Goal: Task Accomplishment & Management: Use online tool/utility

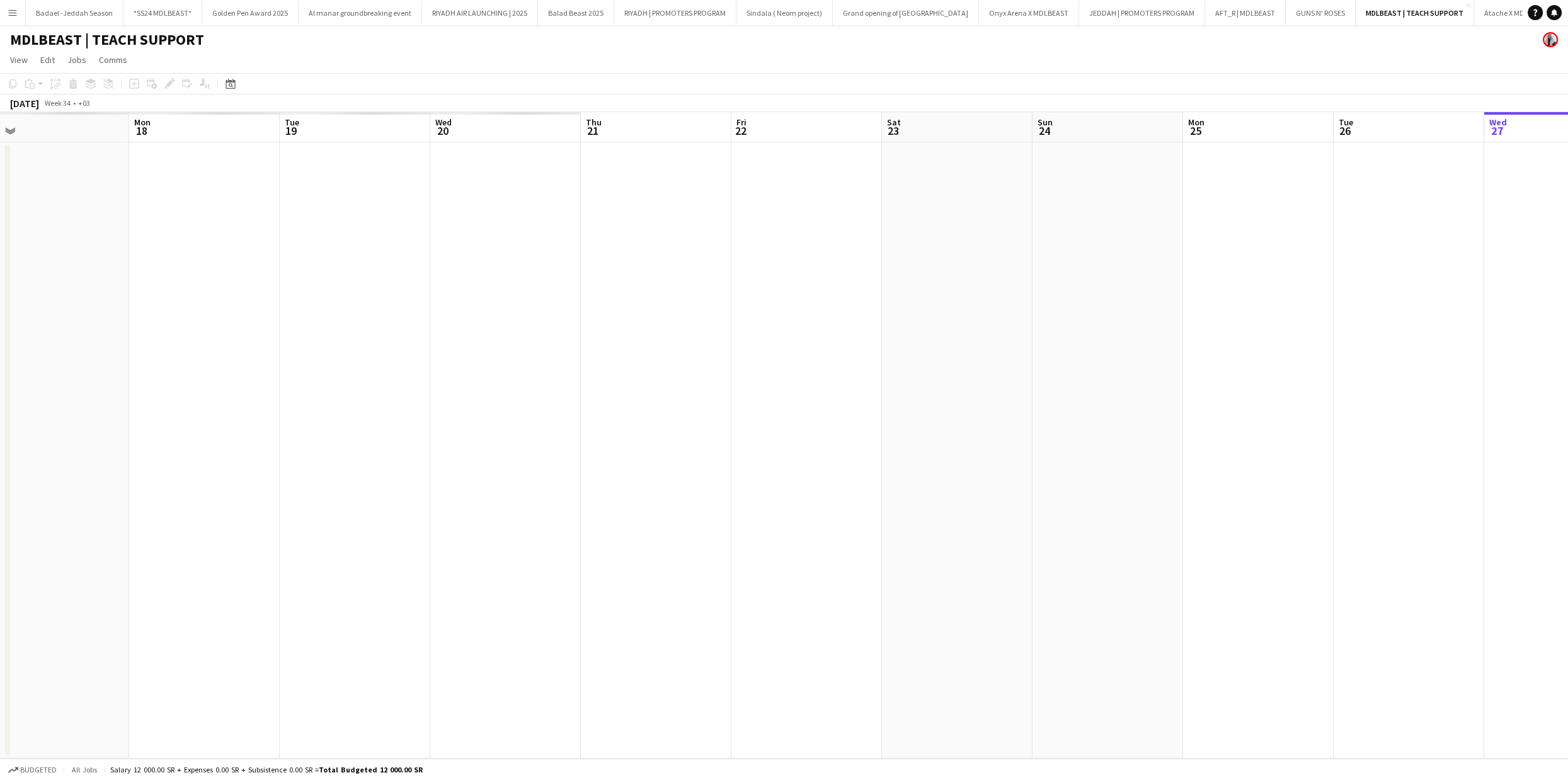
drag, startPoint x: 234, startPoint y: 318, endPoint x: 1566, endPoint y: 429, distance: 1336.6
click at [1567, 429] on app-calendar-viewport "Fri 15 Sat 16 Sun 17 Mon 18 Tue 19 Wed 20 Thu 21 Fri 22 Sat 23 Sun 24 Mon 25 Tu…" at bounding box center [784, 435] width 1568 height 646
drag, startPoint x: 604, startPoint y: 369, endPoint x: 556, endPoint y: 338, distance: 57.1
click at [1340, 377] on app-calendar-viewport "Thu 14 Fri 15 Sat 16 Sun 17 Mon 18 Tue 19 Wed 20 Thu 21 Fri 22 Sat 23 Sun 24 Mo…" at bounding box center [784, 435] width 1568 height 646
click at [1094, 320] on app-calendar-viewport "Sat 9 Sun 10 Mon 11 Tue 12 Wed 13 Thu 14 Fri 15 Sat 16 Sun 17 Mon 18 Tue 19 Wed…" at bounding box center [784, 435] width 1568 height 646
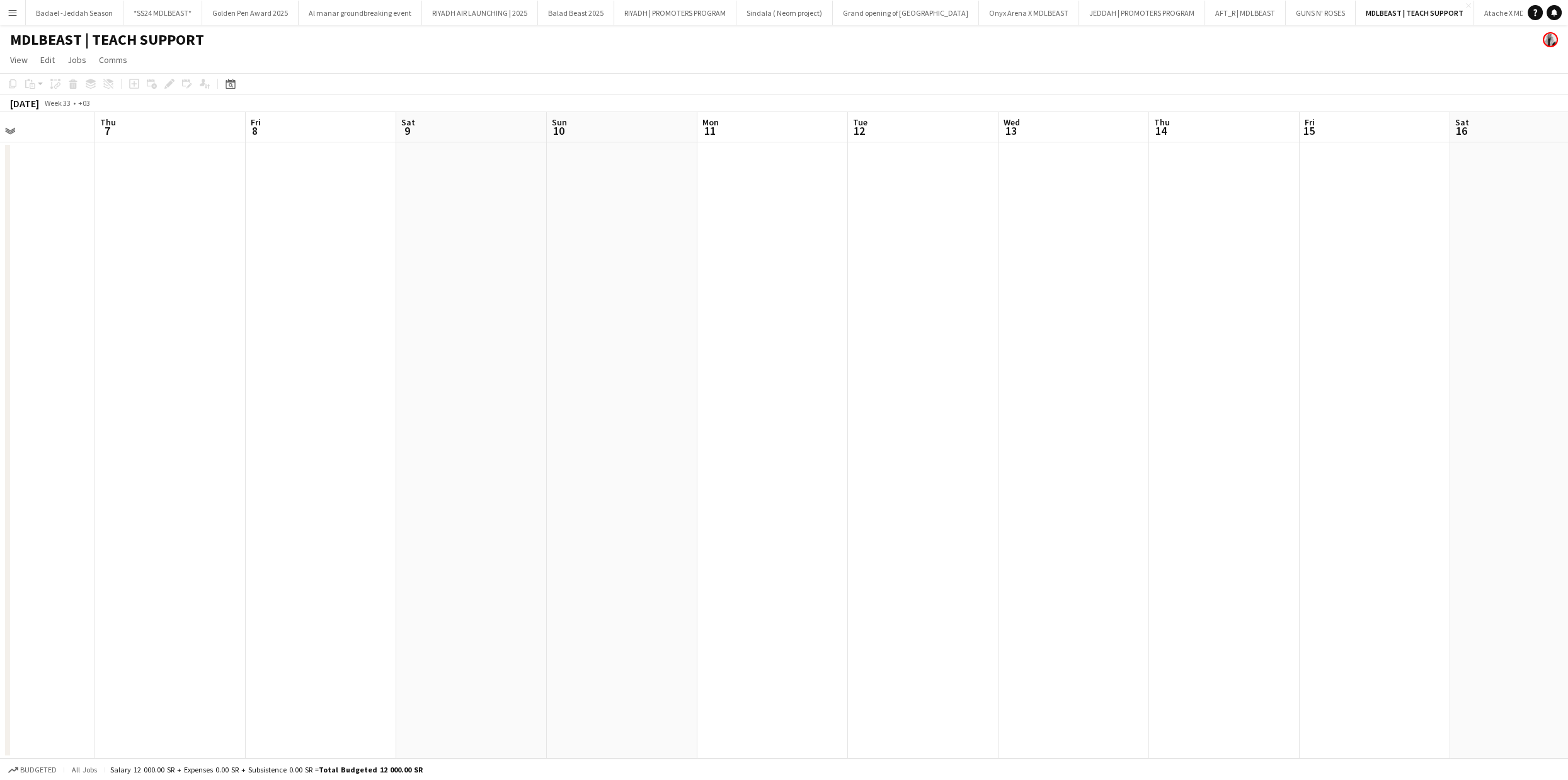
drag, startPoint x: 783, startPoint y: 259, endPoint x: 632, endPoint y: 274, distance: 151.7
click at [1051, 254] on app-calendar-viewport "Mon 4 Tue 5 Wed 6 Thu 7 Fri 8 Sat 9 Sun 10 Mon 11 Tue 12 Wed 13 Thu 14 Fri 15 S…" at bounding box center [784, 435] width 1568 height 646
drag, startPoint x: 1135, startPoint y: 330, endPoint x: 483, endPoint y: 351, distance: 652.3
click at [1240, 327] on app-calendar-viewport "Wed 30 Thu 31 Fri 1 1/1 1 Job Sat 2 Sun 3 Mon 4 Tue 5 Wed 6 Thu 7 Fri 8 Sat 9 S…" at bounding box center [784, 435] width 1568 height 646
click at [1118, 386] on app-calendar-viewport "Fri 25 1/1 1 Job Sat 26 Sun 27 Mon 28 Tue 29 Wed 30 Thu 31 Fri 1 1/1 1 Job Sat …" at bounding box center [784, 435] width 1568 height 646
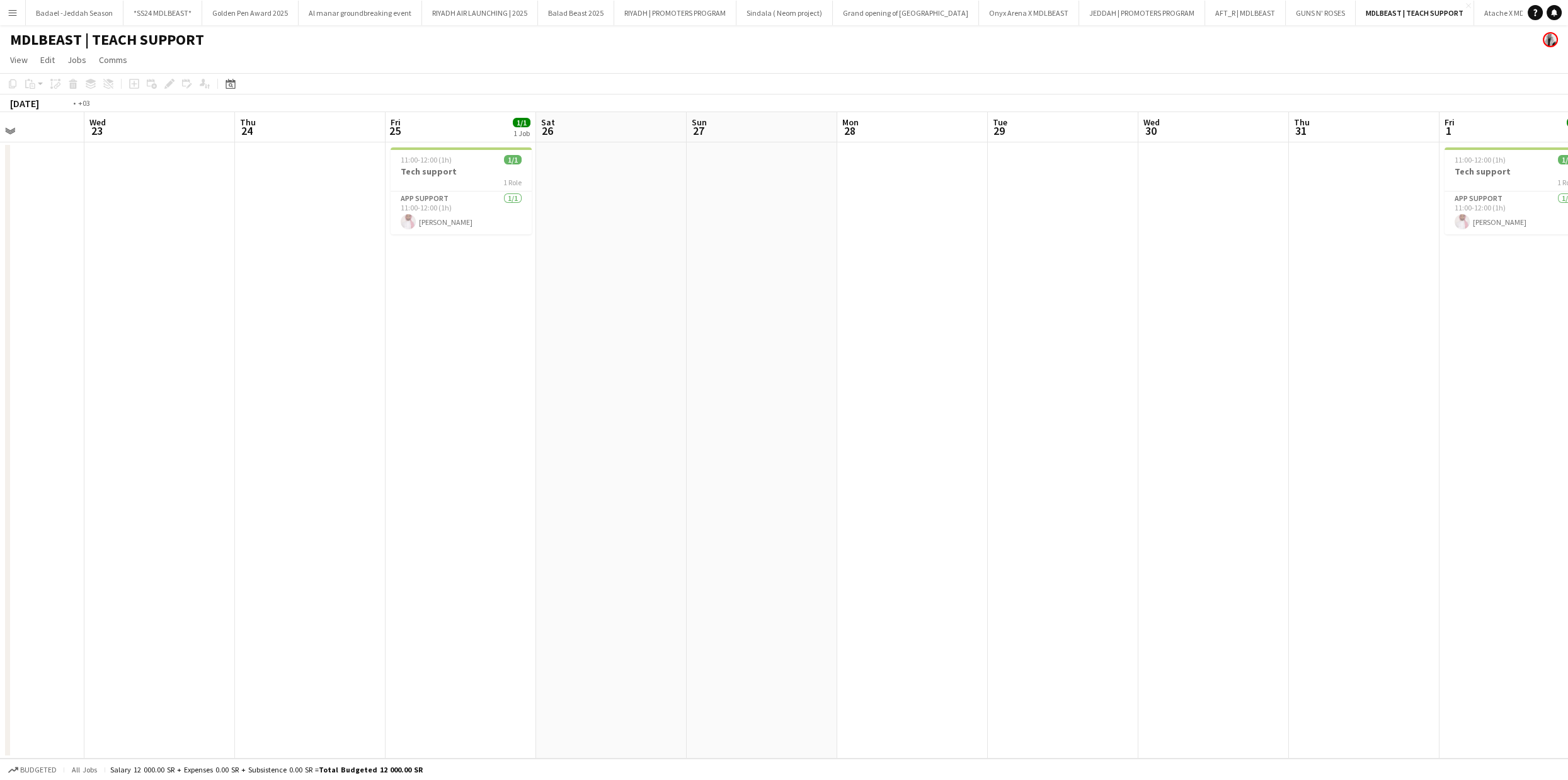
drag, startPoint x: 875, startPoint y: 401, endPoint x: 396, endPoint y: 382, distance: 479.4
click at [1113, 418] on app-calendar-viewport "Sun 20 Mon 21 Tue 22 Wed 23 Thu 24 Fri 25 1/1 1 Job Sat 26 Sun 27 Mon 28 Tue 29…" at bounding box center [784, 435] width 1568 height 646
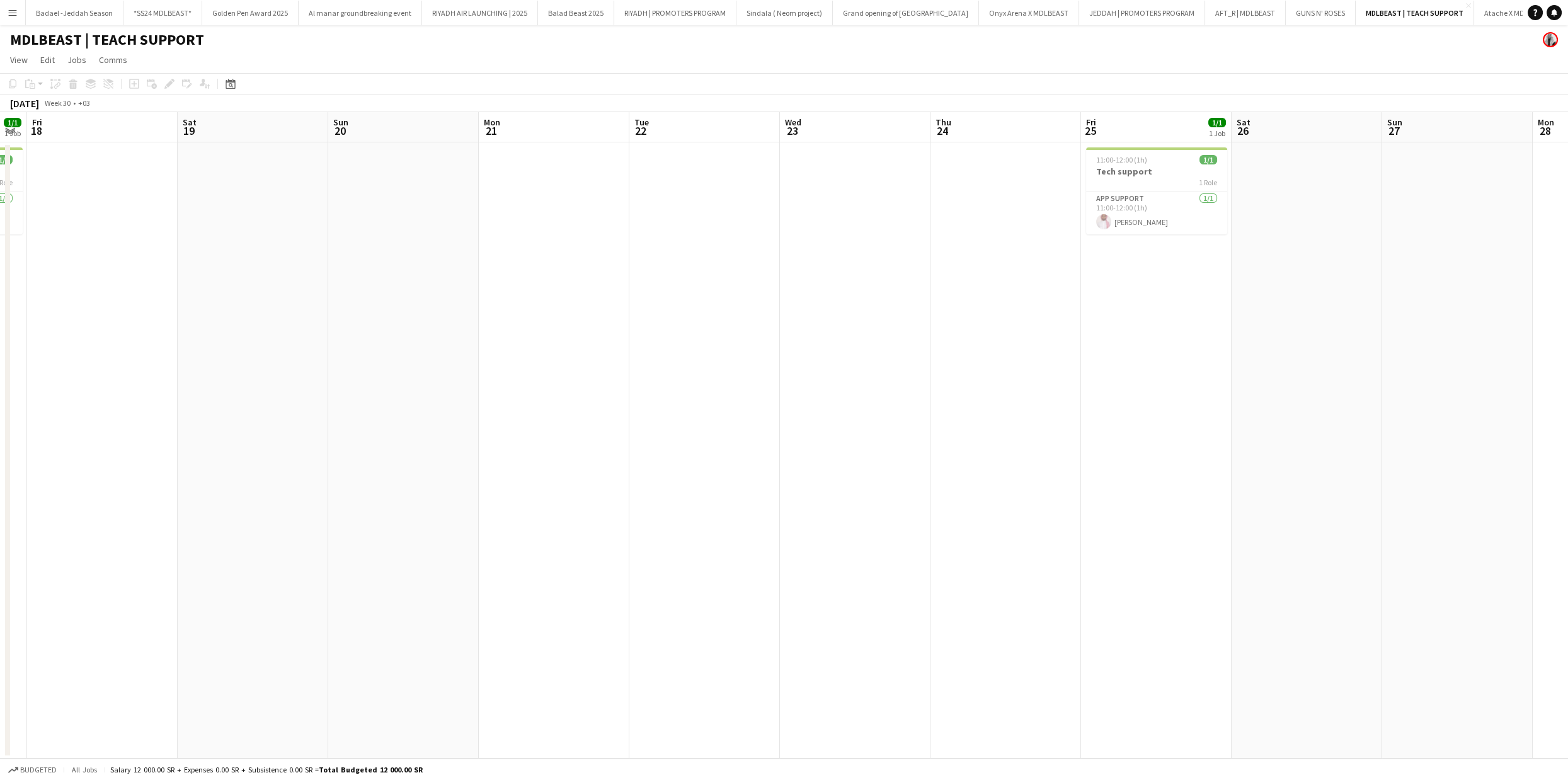
drag, startPoint x: 427, startPoint y: 384, endPoint x: 1086, endPoint y: 416, distance: 659.8
click at [1205, 419] on app-calendar-viewport "Wed 16 Thu 17 1/1 1 Job Fri 18 Sat 19 Sun 20 Mon 21 Tue 22 Wed 23 Thu 24 Fri 25…" at bounding box center [784, 435] width 1568 height 646
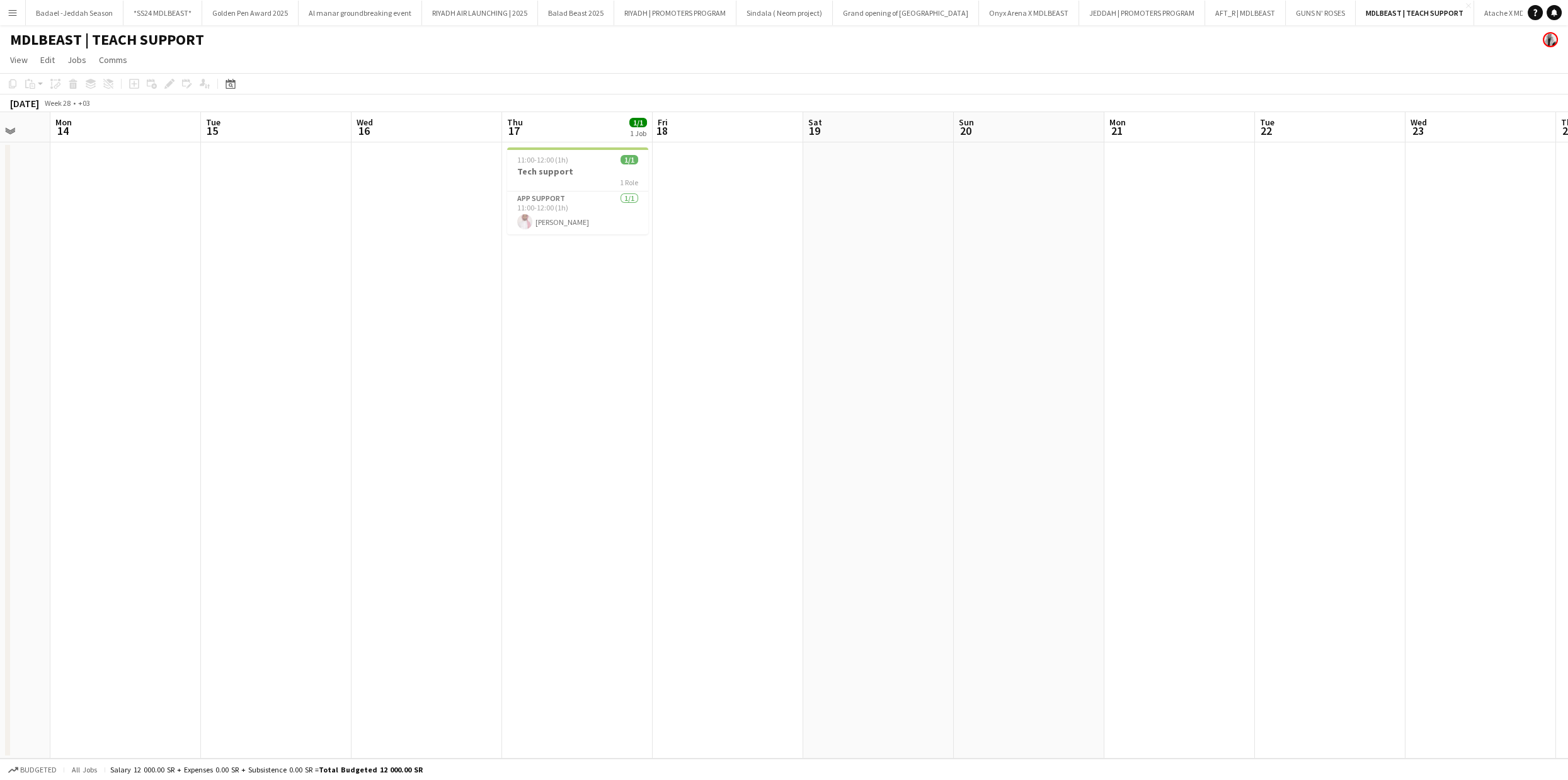
click at [948, 394] on app-calendar-viewport "Fri 11 1/1 1 Job Sat 12 1/1 1 Job Sun 13 Mon 14 Tue 15 Wed 16 Thu 17 1/1 1 Job …" at bounding box center [784, 435] width 1568 height 646
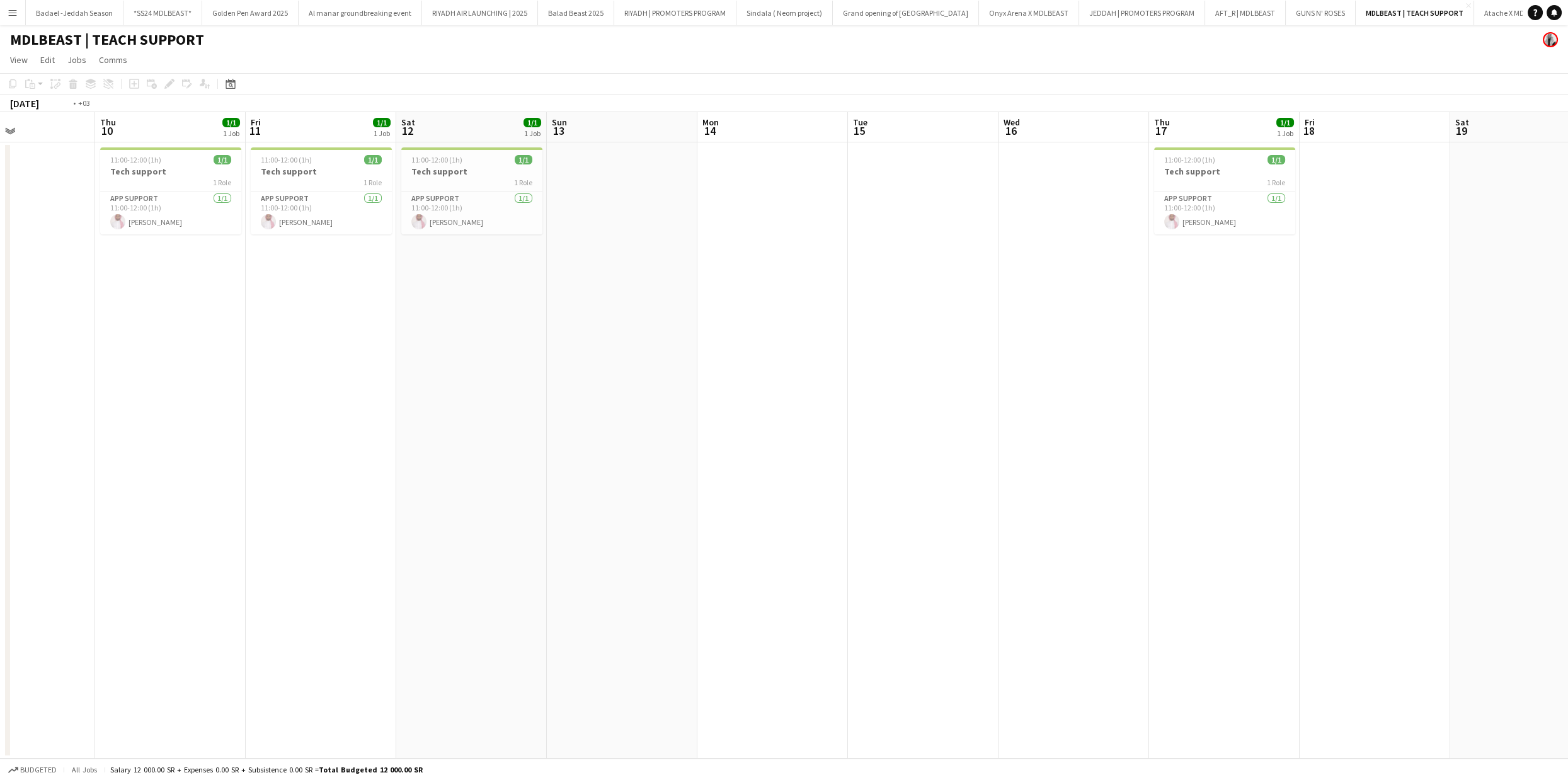
drag, startPoint x: 1032, startPoint y: 442, endPoint x: 218, endPoint y: 400, distance: 815.1
click at [1073, 442] on app-calendar-viewport "Mon 7 Tue 8 Wed 9 Thu 10 1/1 1 Job Fri 11 1/1 1 Job Sat 12 1/1 1 Job Sun 13 Mon…" at bounding box center [784, 435] width 1568 height 646
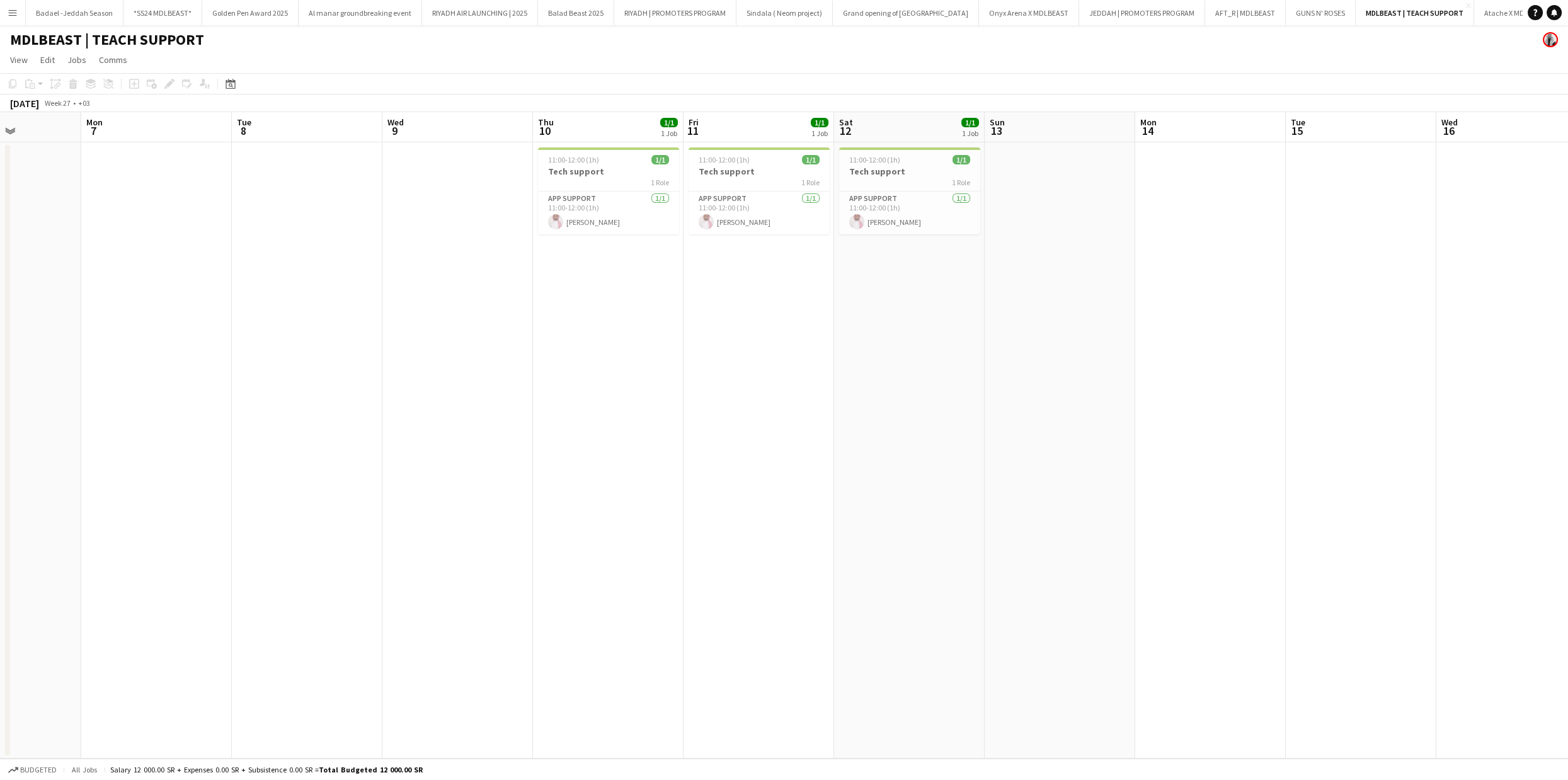
click at [1083, 417] on app-calendar-viewport "Fri 4 1/1 1 Job Sat 5 Sun 6 Mon 7 Tue 8 Wed 9 Thu 10 1/1 1 Job Fri 11 1/1 1 Job…" at bounding box center [784, 435] width 1568 height 646
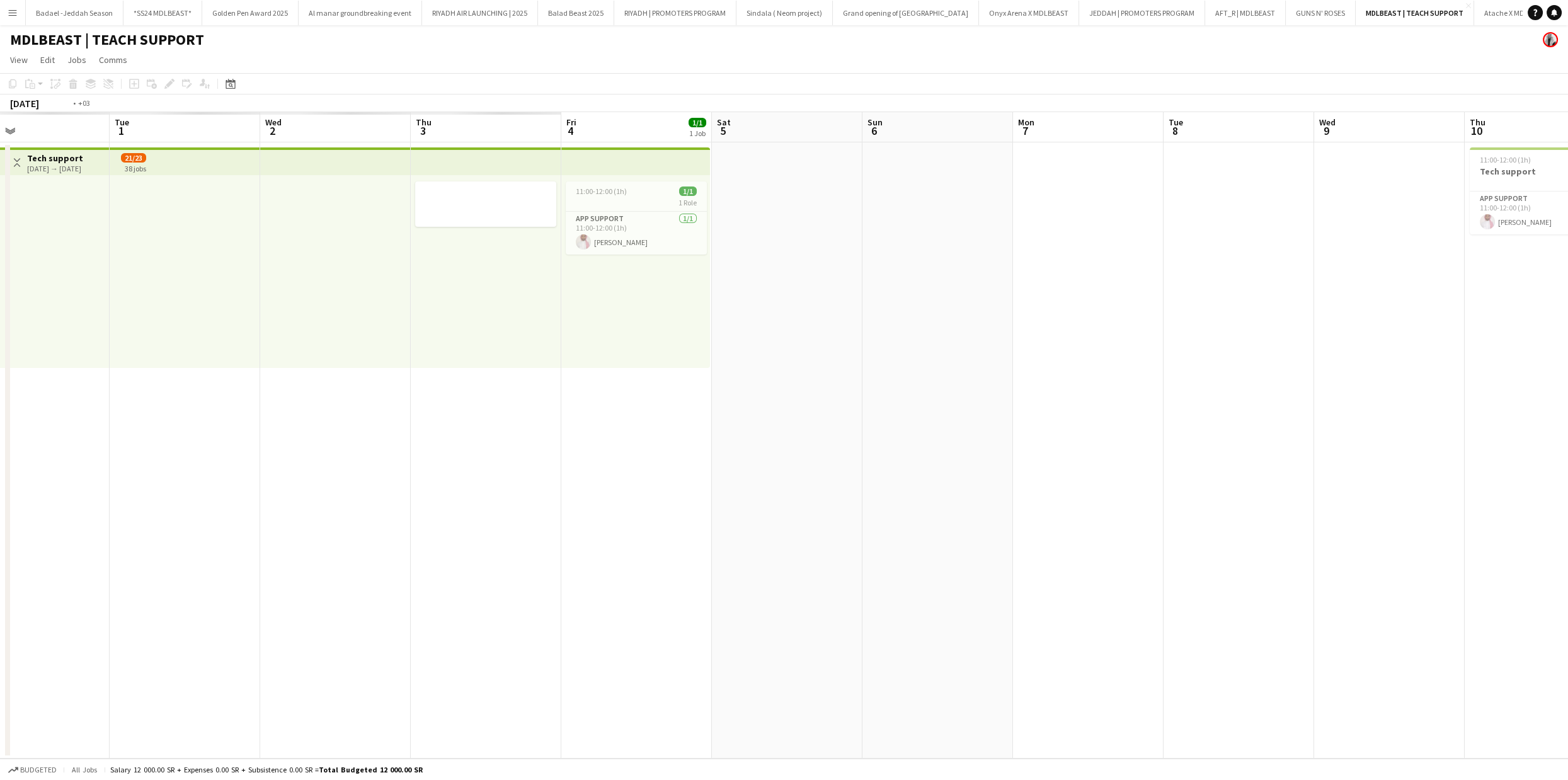
click at [968, 376] on app-calendar-viewport "Sat 28 Sun 29 Mon 30 Tue 1 Wed 2 Thu 3 Fri 4 1/1 1 Job Sat 5 Sun 6 Mon 7 Tue 8 …" at bounding box center [784, 435] width 1568 height 646
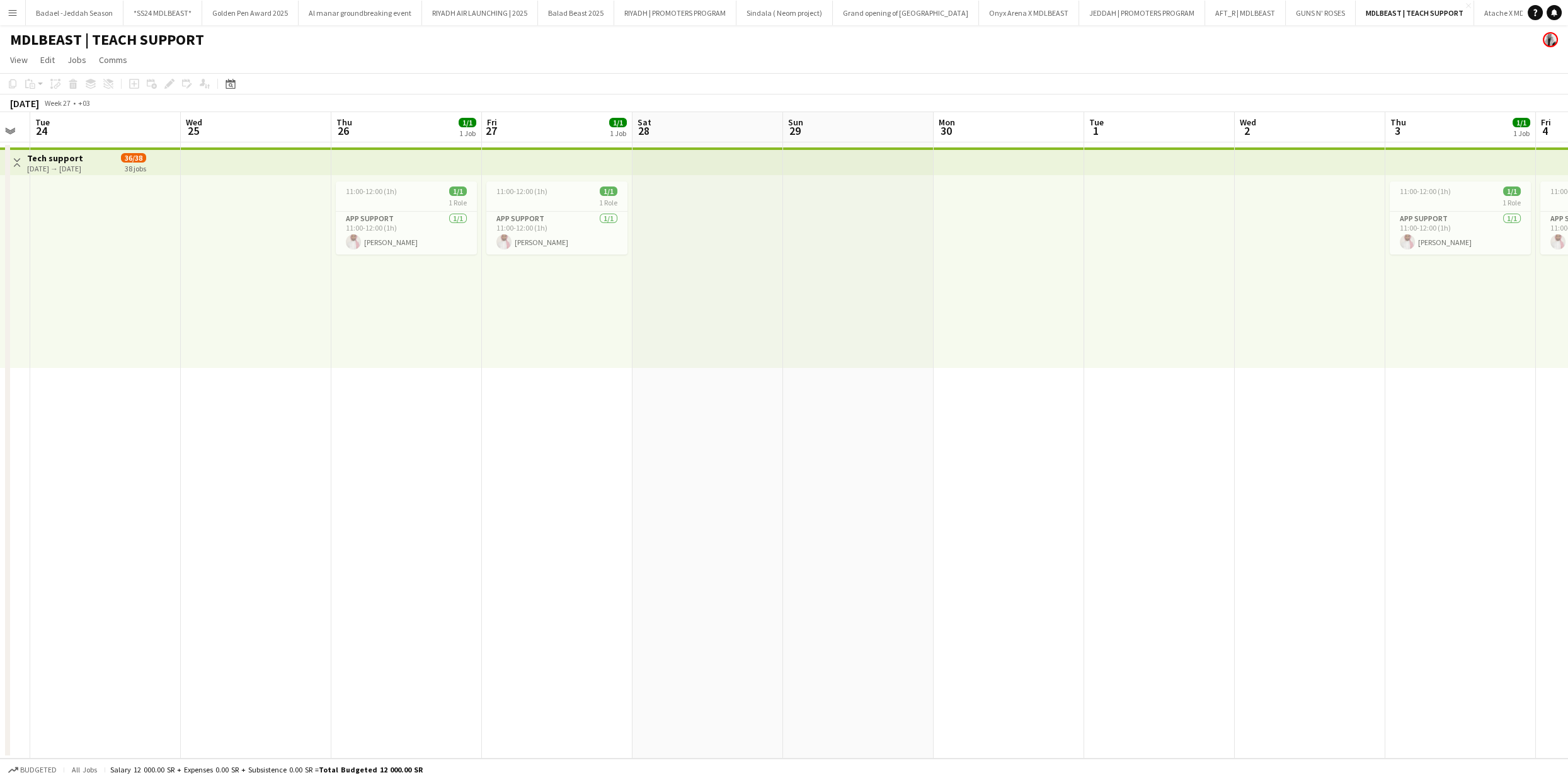
click at [777, 347] on app-calendar-viewport "Sun 22 Mon 23 Tue 24 Wed 25 Thu 26 1/1 1 Job Fri 27 1/1 1 Job Sat 28 Sun 29 Mon…" at bounding box center [784, 435] width 1568 height 646
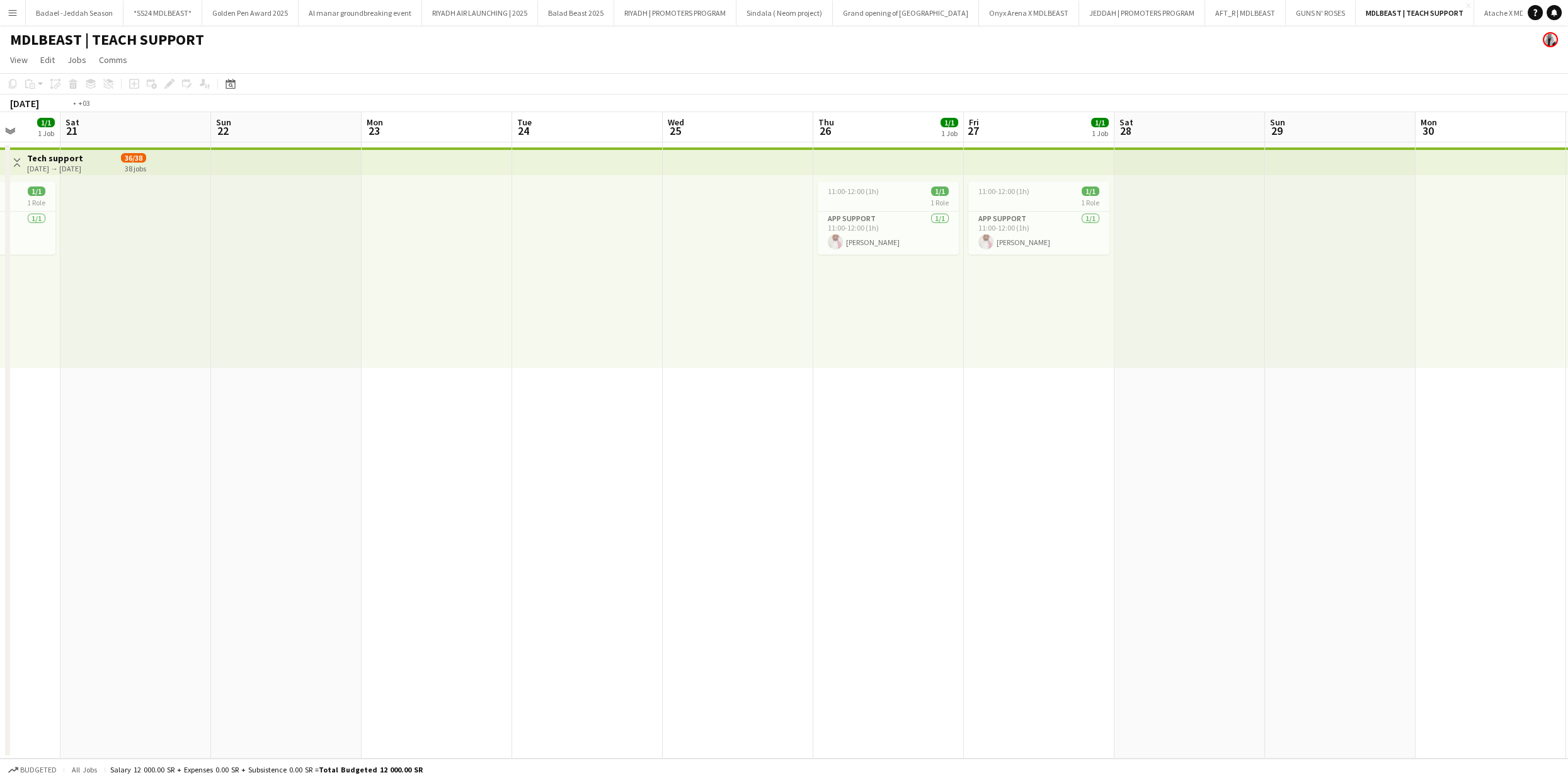
drag, startPoint x: 660, startPoint y: 345, endPoint x: 635, endPoint y: 370, distance: 35.4
click at [1144, 369] on app-calendar-viewport "Wed 18 Thu 19 1/1 1 Job Fri 20 1/1 1 Job Sat 21 Sun 22 Mon 23 Tue 24 Wed 25 Thu…" at bounding box center [784, 435] width 1568 height 646
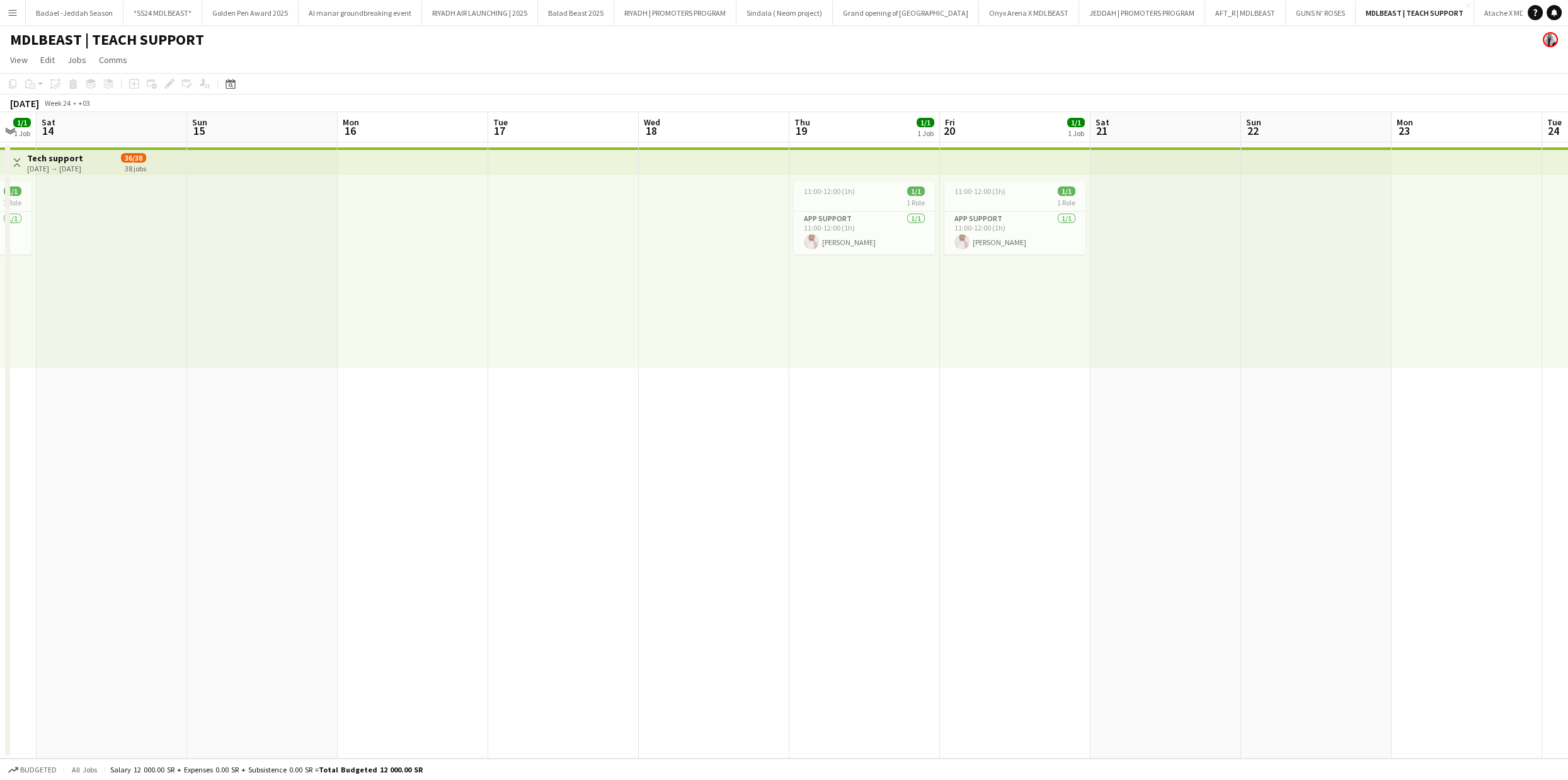
click at [810, 421] on app-calendar-viewport "Thu 12 1/1 1 Job Fri 13 1/1 1 Job Sat 14 Sun 15 Mon 16 Tue 17 Wed 18 Thu 19 1/1…" at bounding box center [784, 435] width 1568 height 646
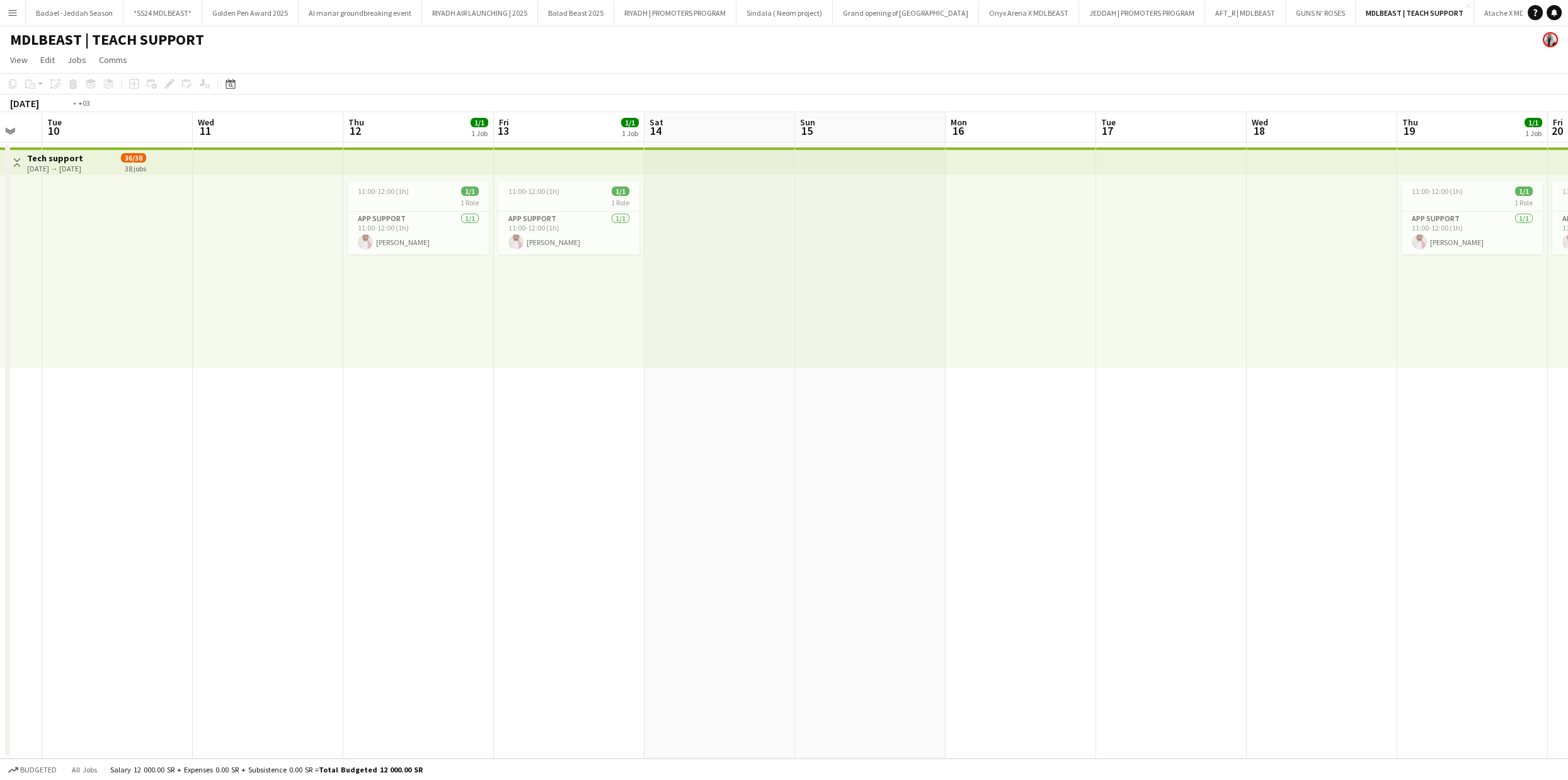
drag, startPoint x: 293, startPoint y: 387, endPoint x: 552, endPoint y: 414, distance: 260.4
click at [1077, 449] on app-calendar-viewport "Sun 8 Mon 9 Tue 10 Wed 11 Thu 12 1/1 1 Job Fri 13 1/1 1 Job Sat 14 Sun 15 Mon 1…" at bounding box center [784, 435] width 1568 height 646
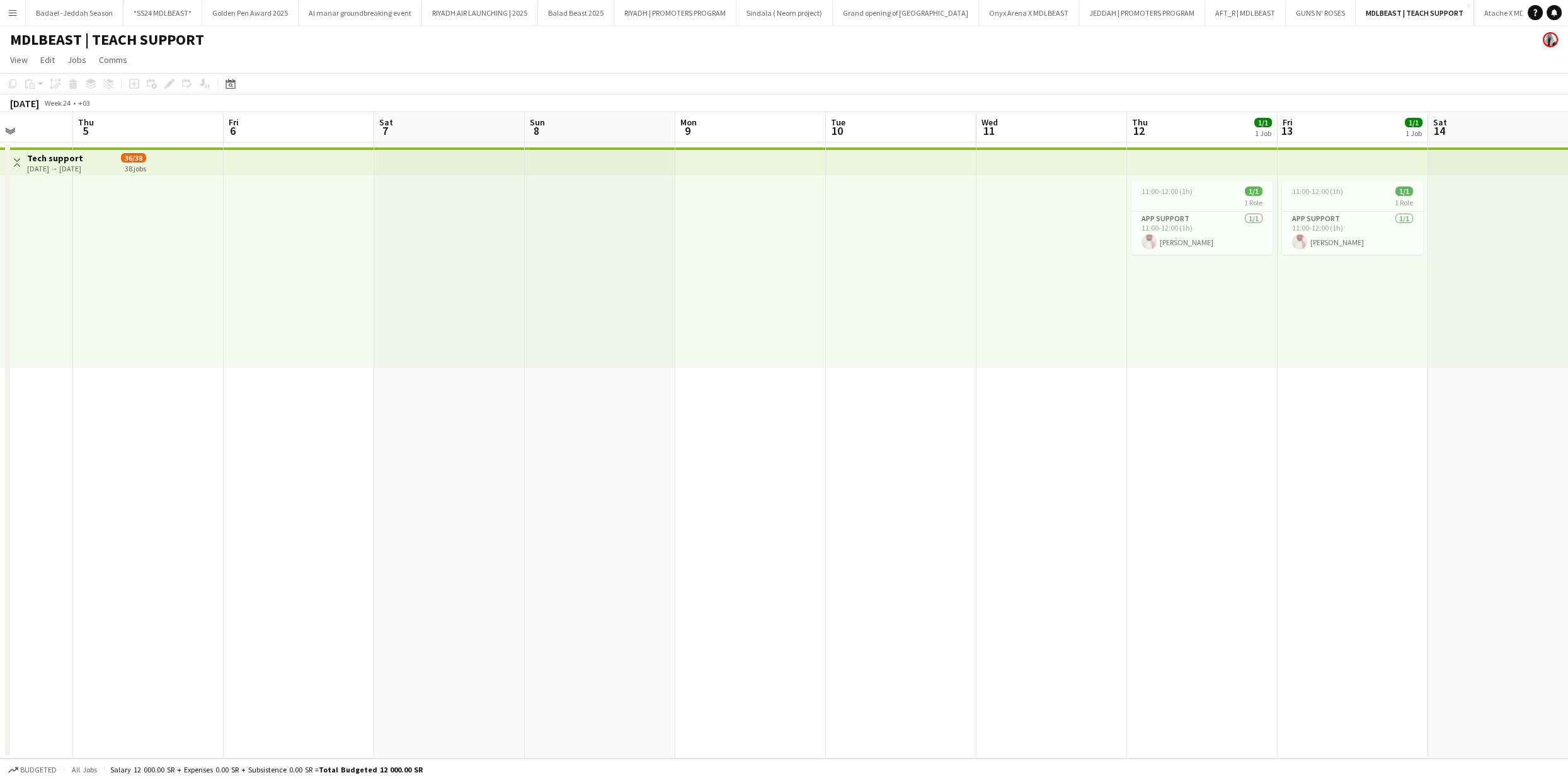
click at [1329, 519] on app-calendar-viewport "Tue 3 Wed 4 Thu 5 Fri 6 Sat 7 Sun 8 Mon 9 Tue 10 Wed 11 Thu 12 1/1 1 Job Fri 13…" at bounding box center [784, 435] width 1568 height 646
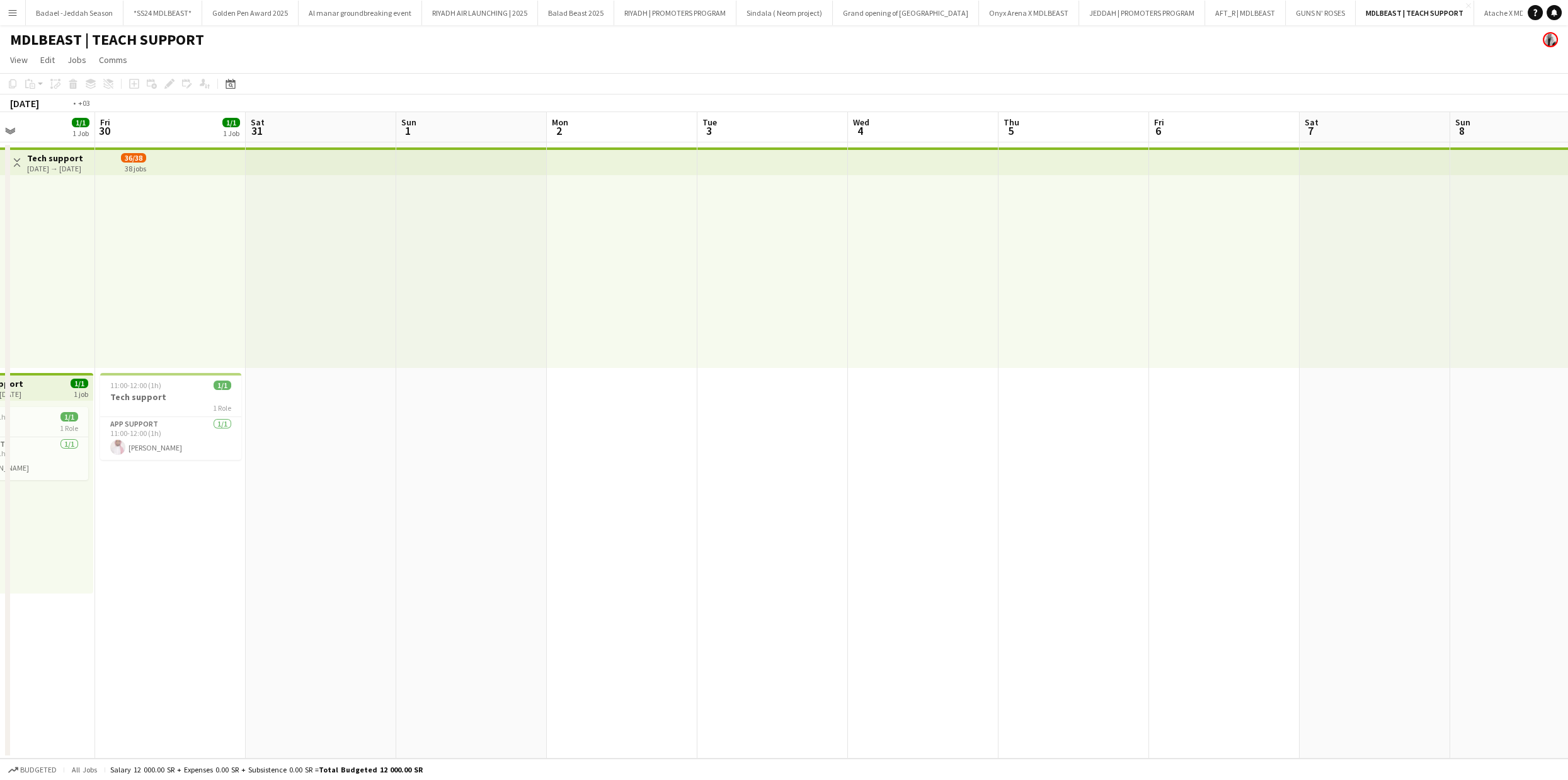
click at [1131, 473] on app-calendar-viewport "Tue 27 Wed 28 Thu 29 1/1 1 Job Fri 30 1/1 1 Job Sat 31 Sun 1 Mon 2 Tue 3 Wed 4 …" at bounding box center [784, 435] width 1568 height 646
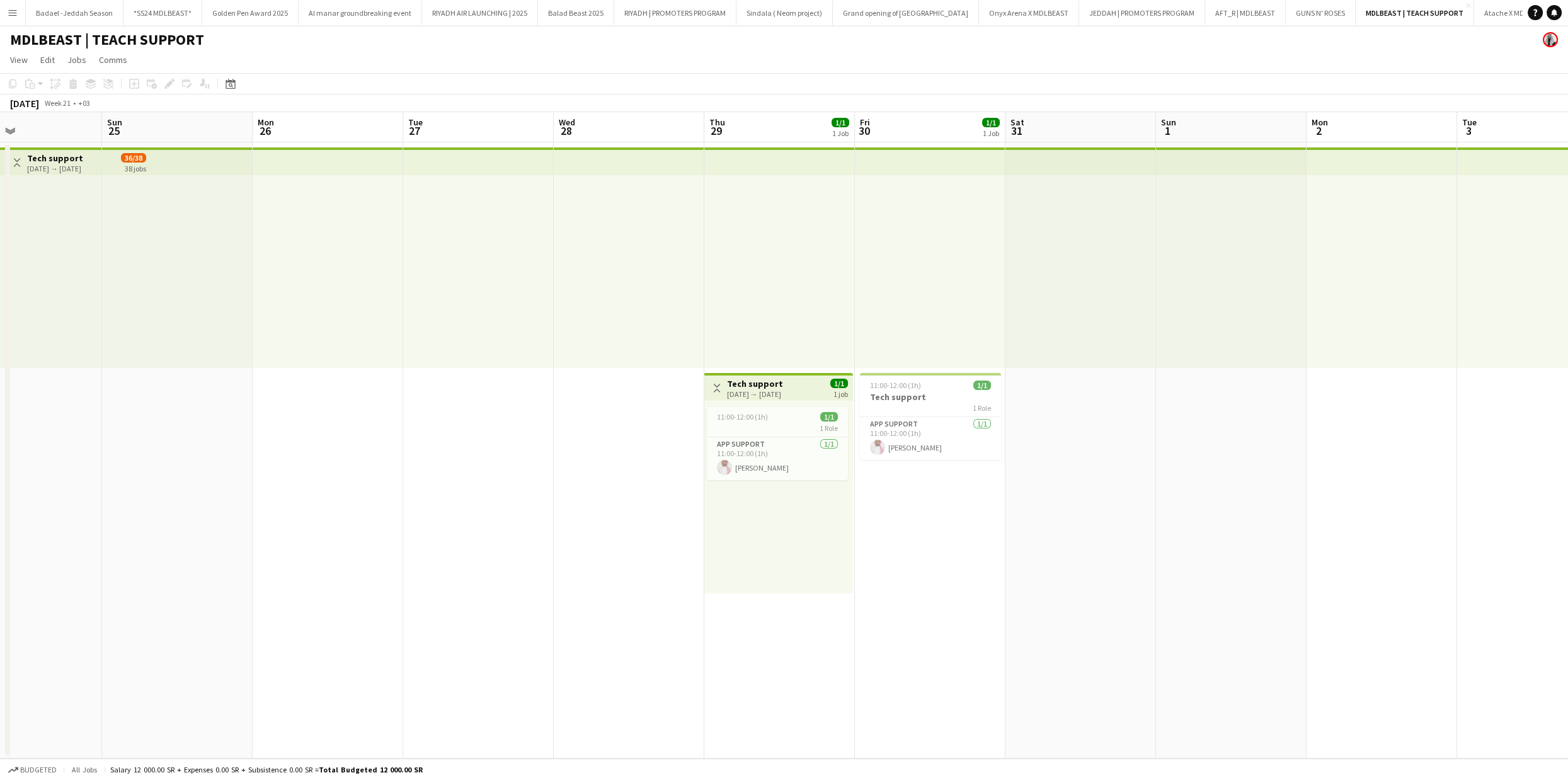
click at [976, 466] on app-calendar-viewport "Thu 22 1/1 1 Job Fri 23 1/1 1 Job Sat 24 Sun 25 Mon 26 Tue 27 Wed 28 Thu 29 1/1…" at bounding box center [784, 435] width 1568 height 646
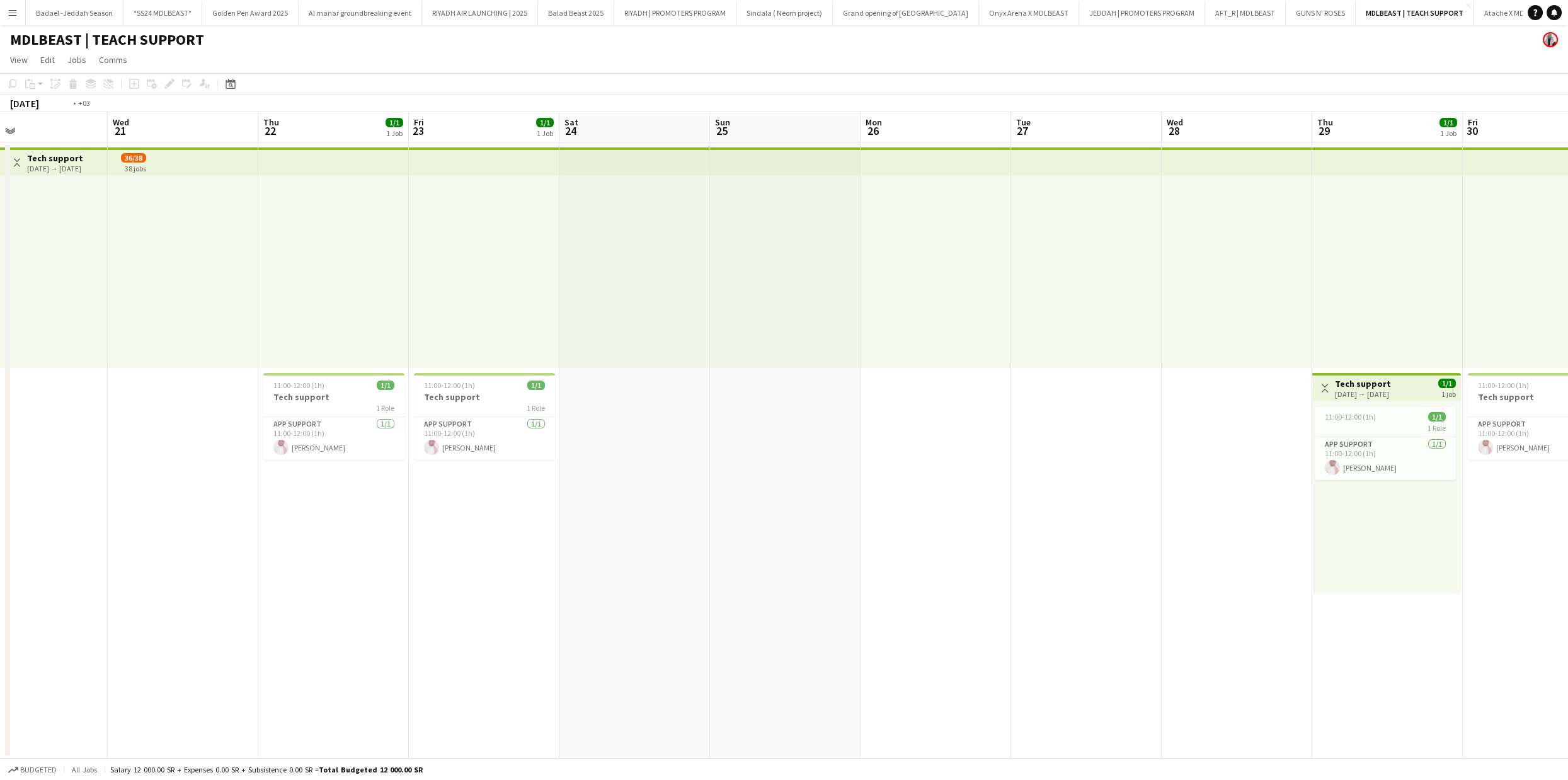
scroll to position [0, 320]
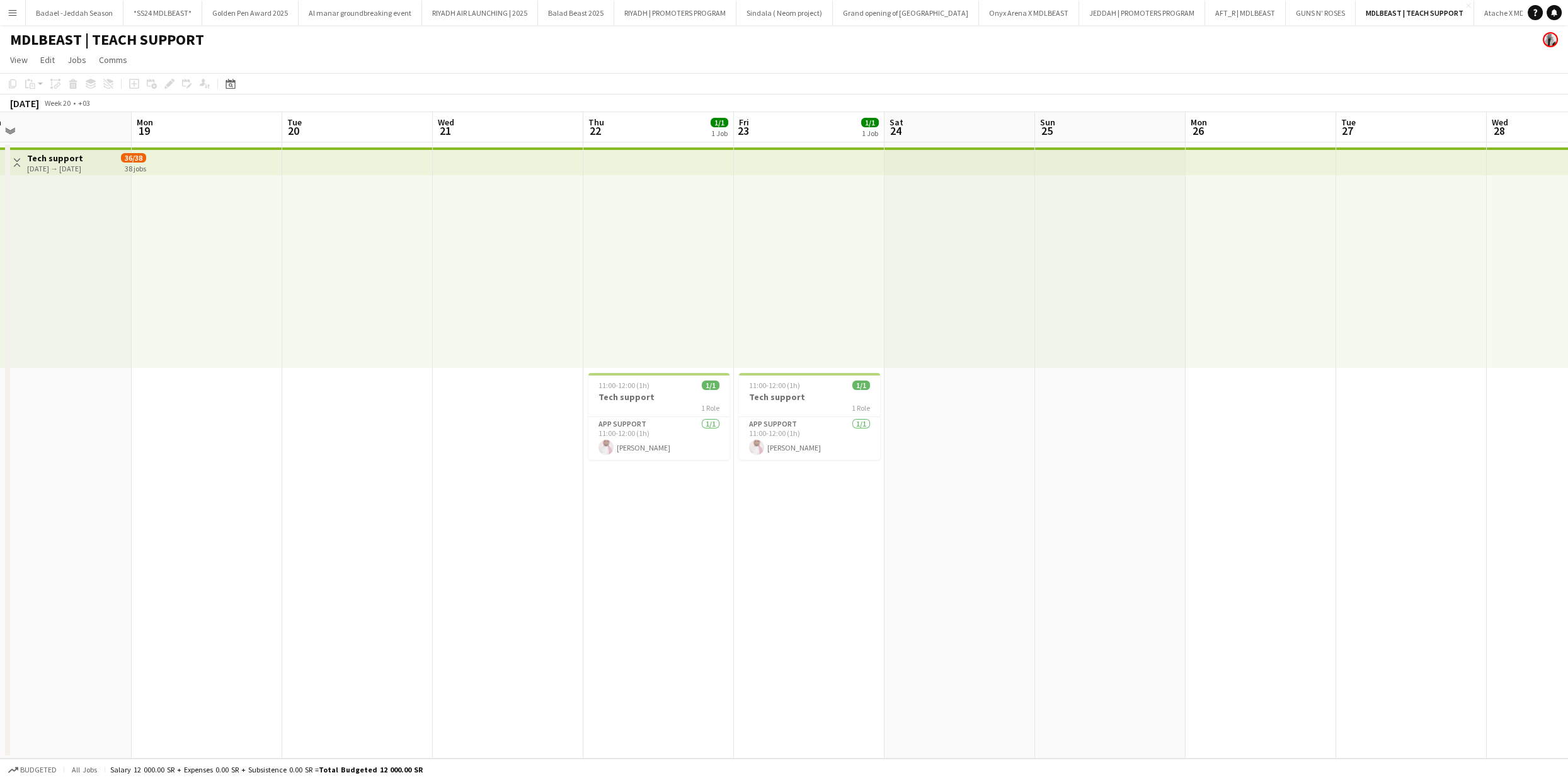
drag, startPoint x: 635, startPoint y: 439, endPoint x: 743, endPoint y: 441, distance: 108.0
click at [743, 441] on app-calendar-viewport "Fri 16 1/1 1 Job Sat 17 Sun 18 Mon 19 Tue 20 Wed 21 Thu 22 1/1 1 Job Fri 23 1/1…" at bounding box center [784, 435] width 1568 height 646
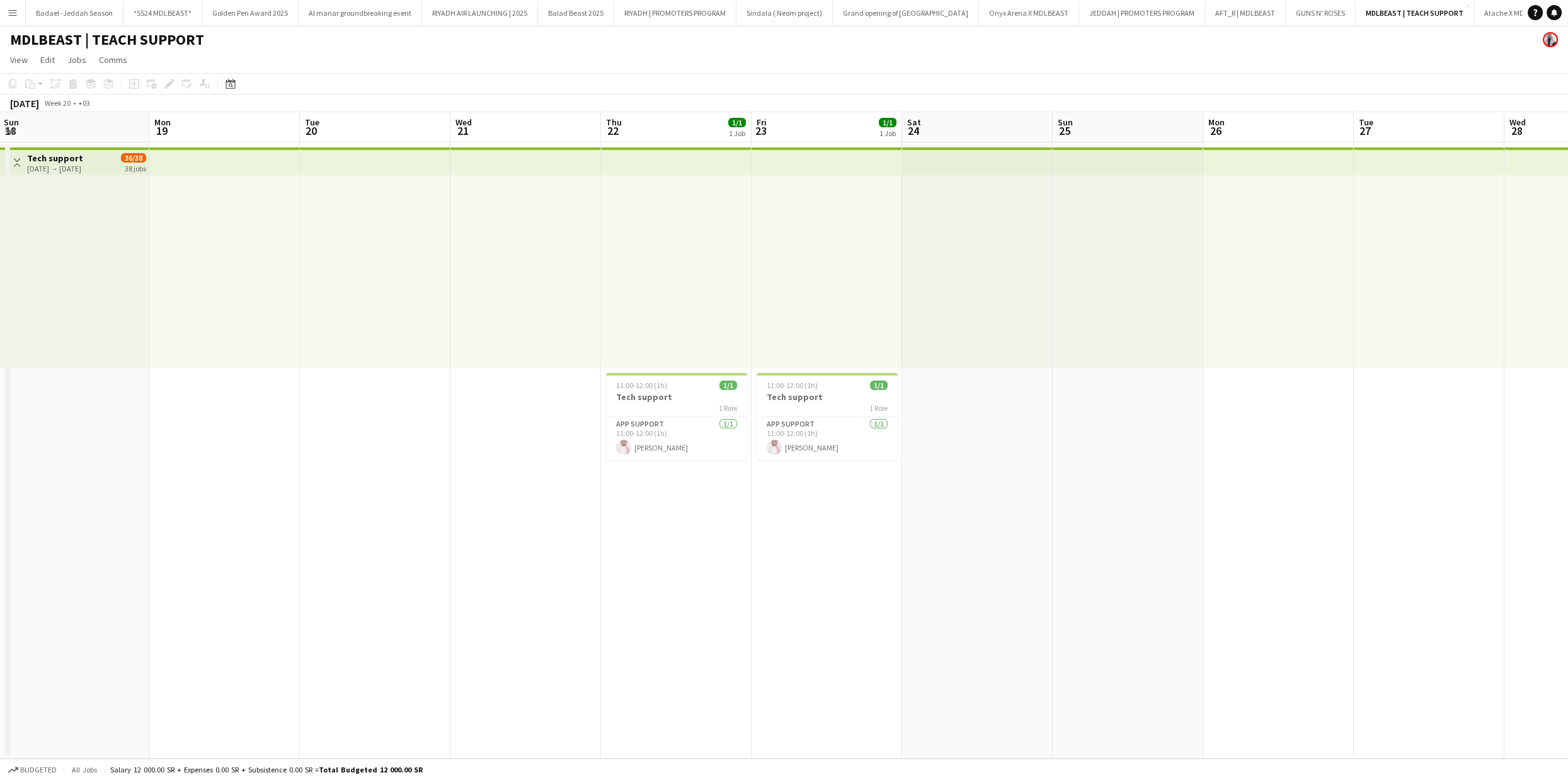
drag, startPoint x: 393, startPoint y: 431, endPoint x: 1308, endPoint y: 470, distance: 915.8
click at [1316, 470] on app-calendar-viewport "Fri 16 1/1 1 Job Sat 17 Sun 18 Mon 19 Tue 20 Wed 21 Thu 22 1/1 1 Job Fri 23 1/1…" at bounding box center [784, 435] width 1568 height 646
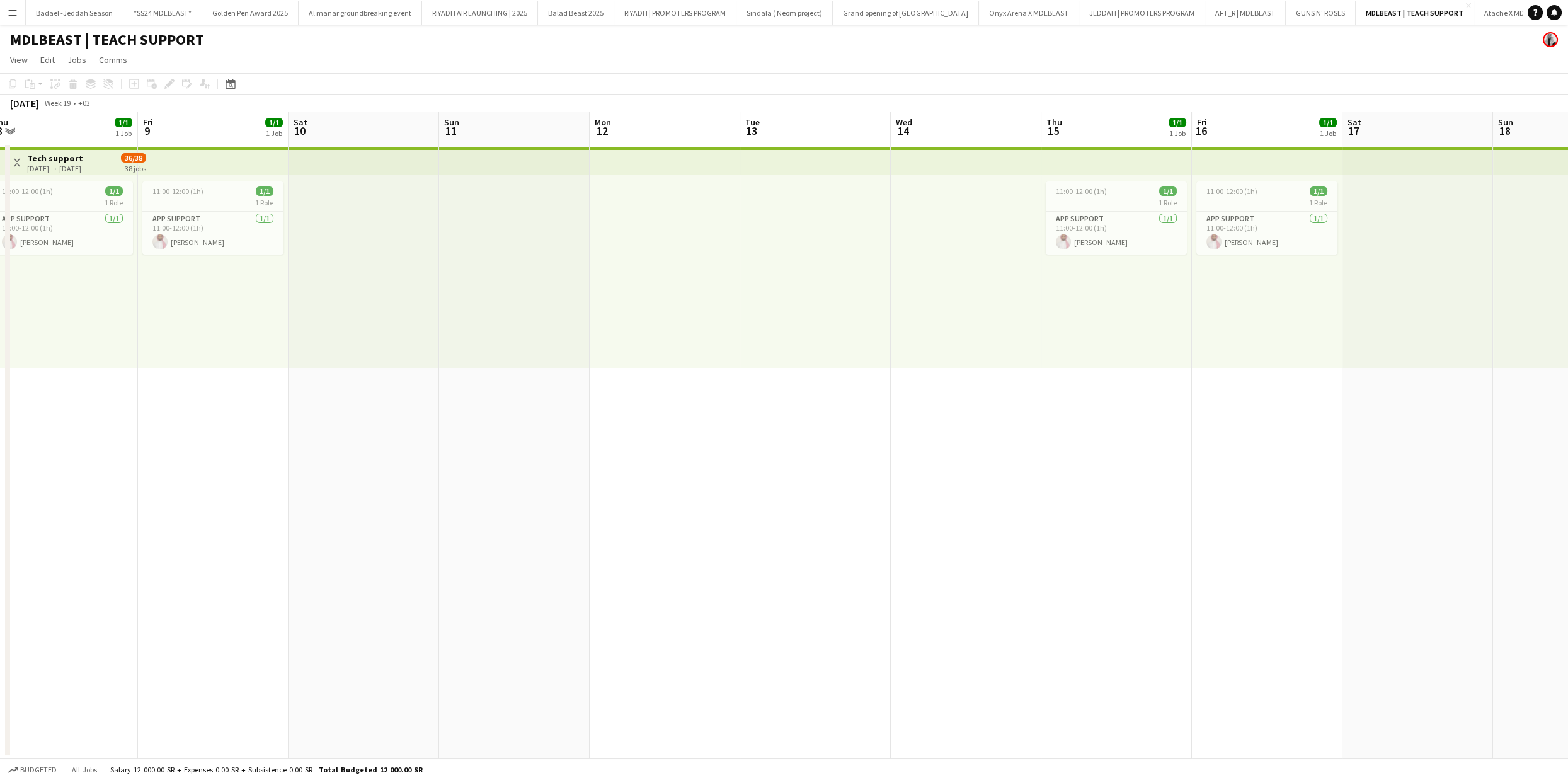
drag, startPoint x: 794, startPoint y: 414, endPoint x: 544, endPoint y: 420, distance: 250.1
click at [940, 416] on app-calendar-viewport "Tue 6 Wed 7 Thu 8 1/1 1 Job Fri 9 1/1 1 Job Sat 10 Sun 11 Mon 12 Tue 13 Wed 14 …" at bounding box center [784, 435] width 1568 height 646
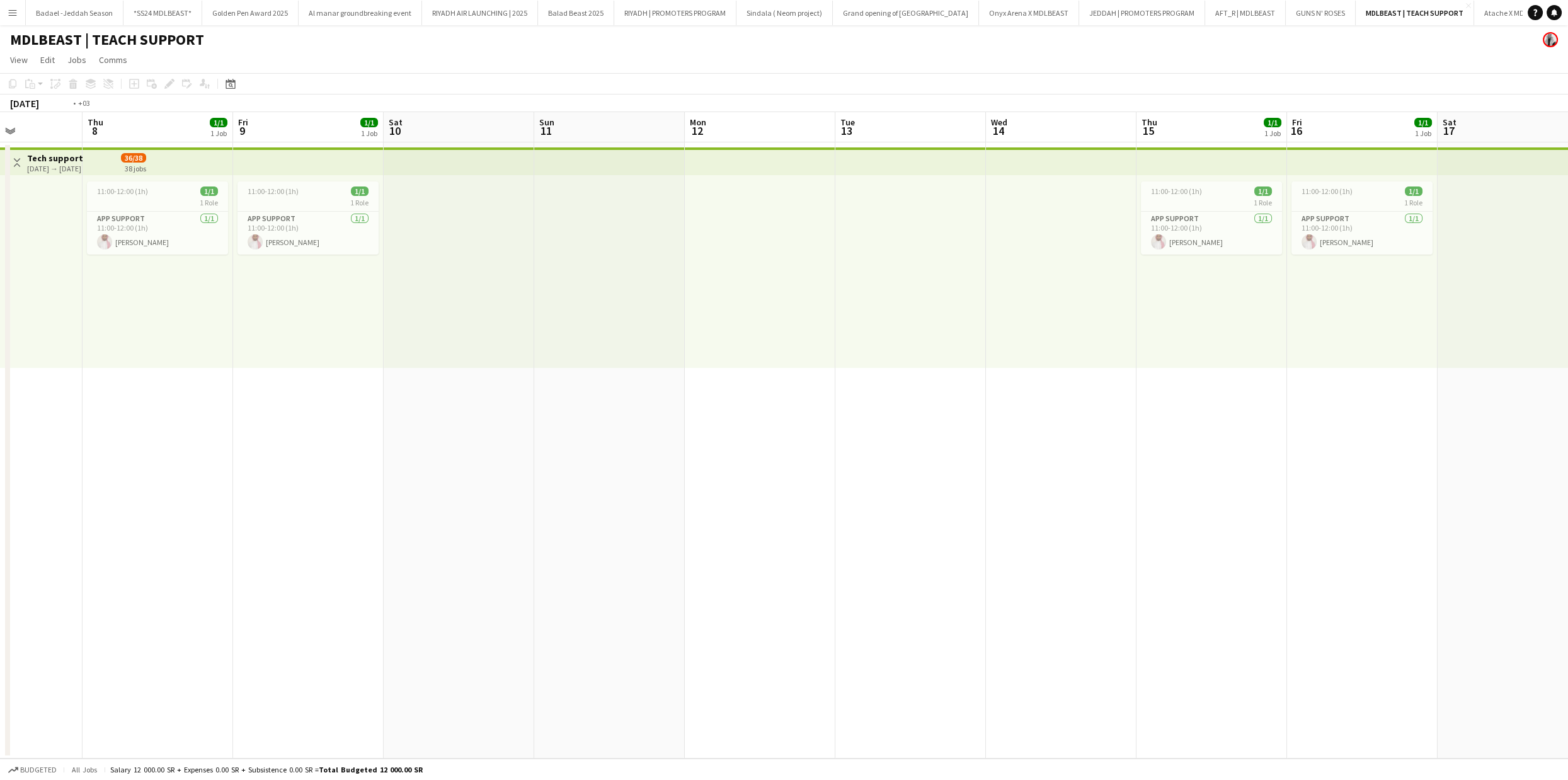
drag, startPoint x: 339, startPoint y: 436, endPoint x: 753, endPoint y: 426, distance: 414.1
click at [978, 444] on app-calendar-viewport "Mon 5 Tue 6 Wed 7 Thu 8 1/1 1 Job Fri 9 1/1 1 Job Sat 10 Sun 11 Mon 12 Tue 13 W…" at bounding box center [784, 435] width 1568 height 646
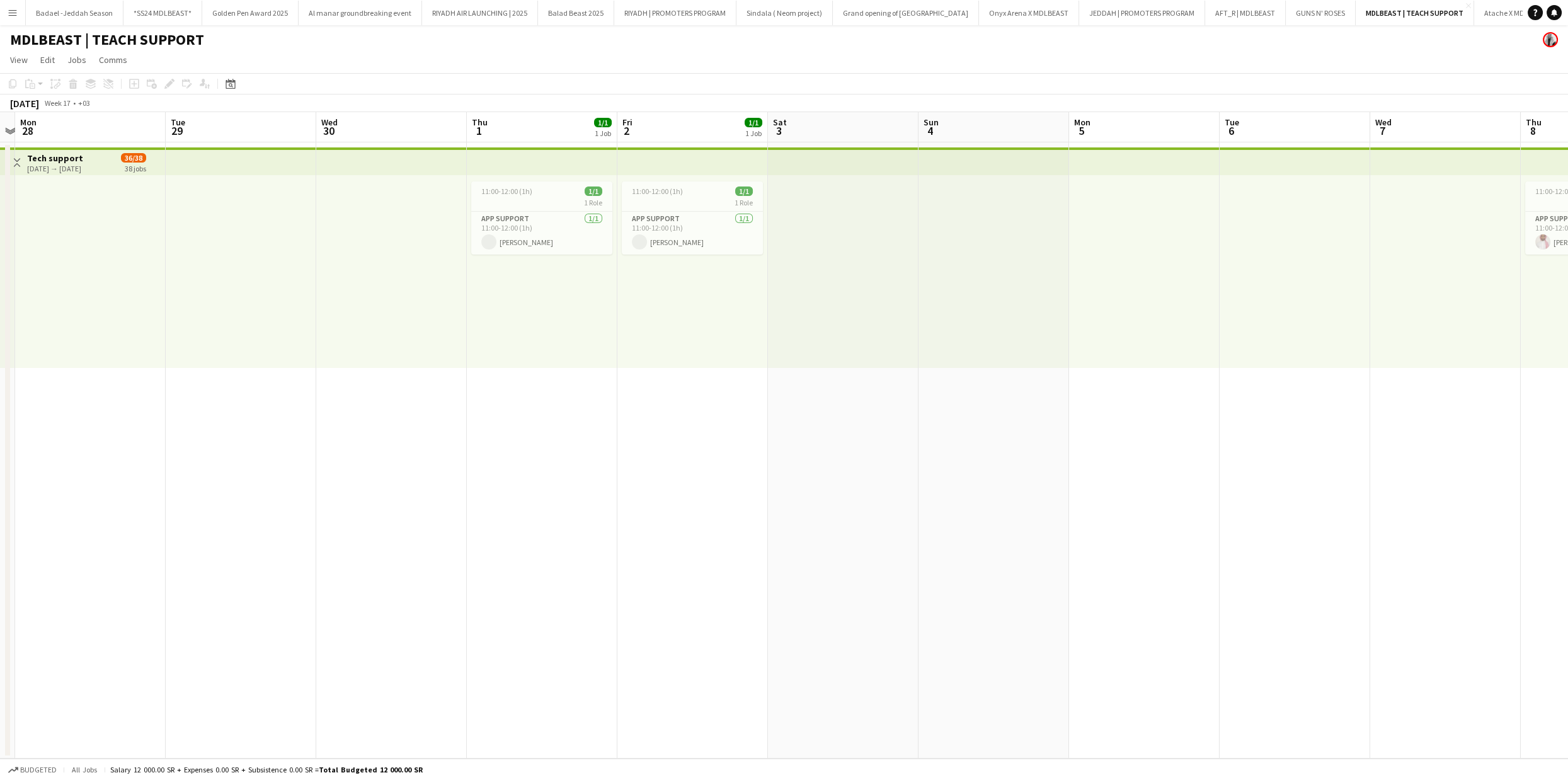
drag, startPoint x: 1160, startPoint y: 376, endPoint x: 893, endPoint y: 381, distance: 267.0
click at [893, 381] on app-calendar-viewport "Fri 25 Sat 26 Sun 27 Mon 28 Tue 29 Wed 30 Thu 1 1/1 1 Job Fri 2 1/1 1 Job Sat 3…" at bounding box center [784, 435] width 1568 height 646
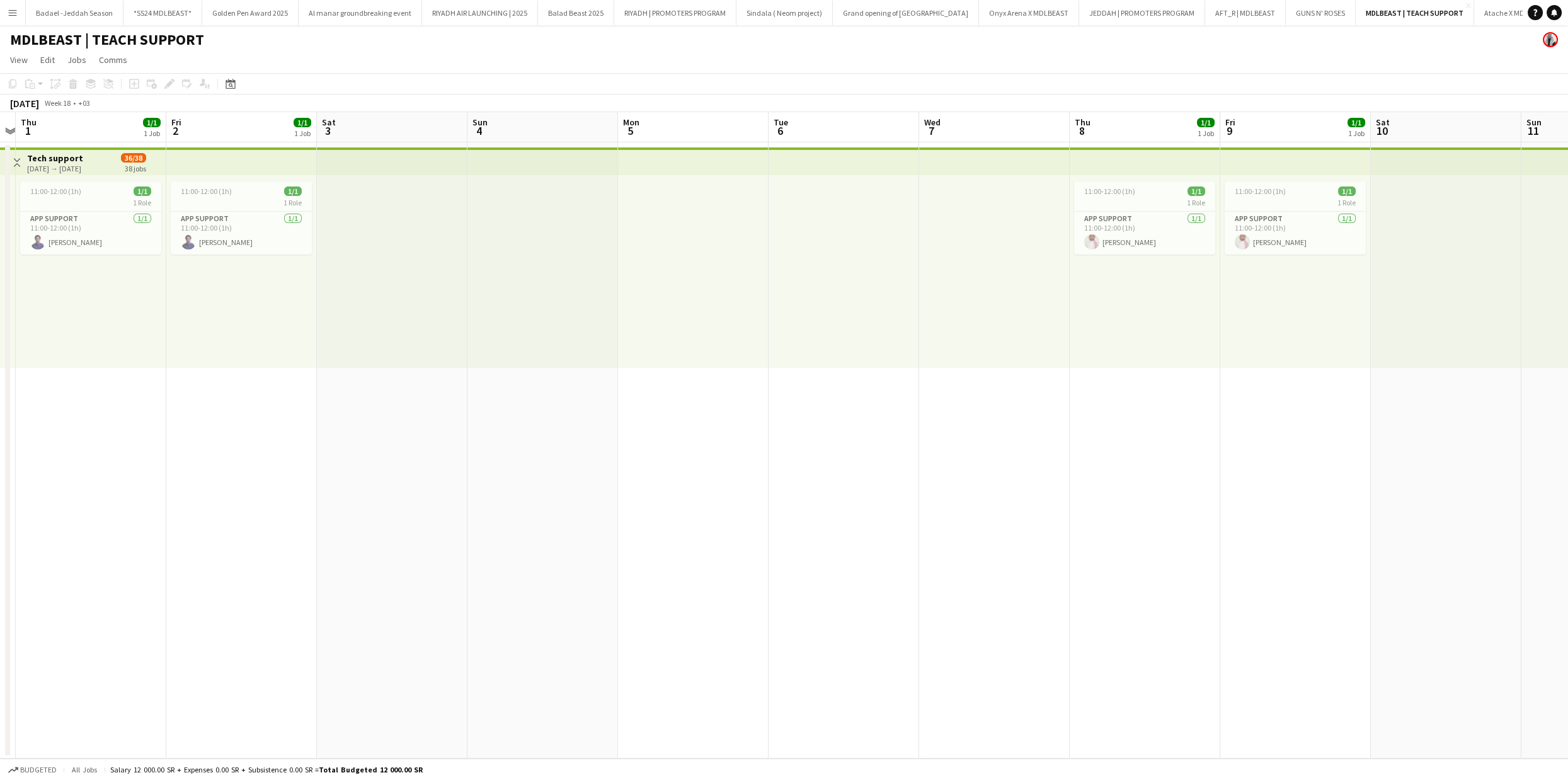
drag, startPoint x: 633, startPoint y: 296, endPoint x: 256, endPoint y: 279, distance: 377.4
click at [256, 279] on app-calendar-viewport "Sun 27 Mon 28 Tue 29 Wed 30 Thu 1 1/1 1 Job Fri 2 1/1 1 Job Sat 3 Sun 4 Mon 5 T…" at bounding box center [784, 435] width 1568 height 646
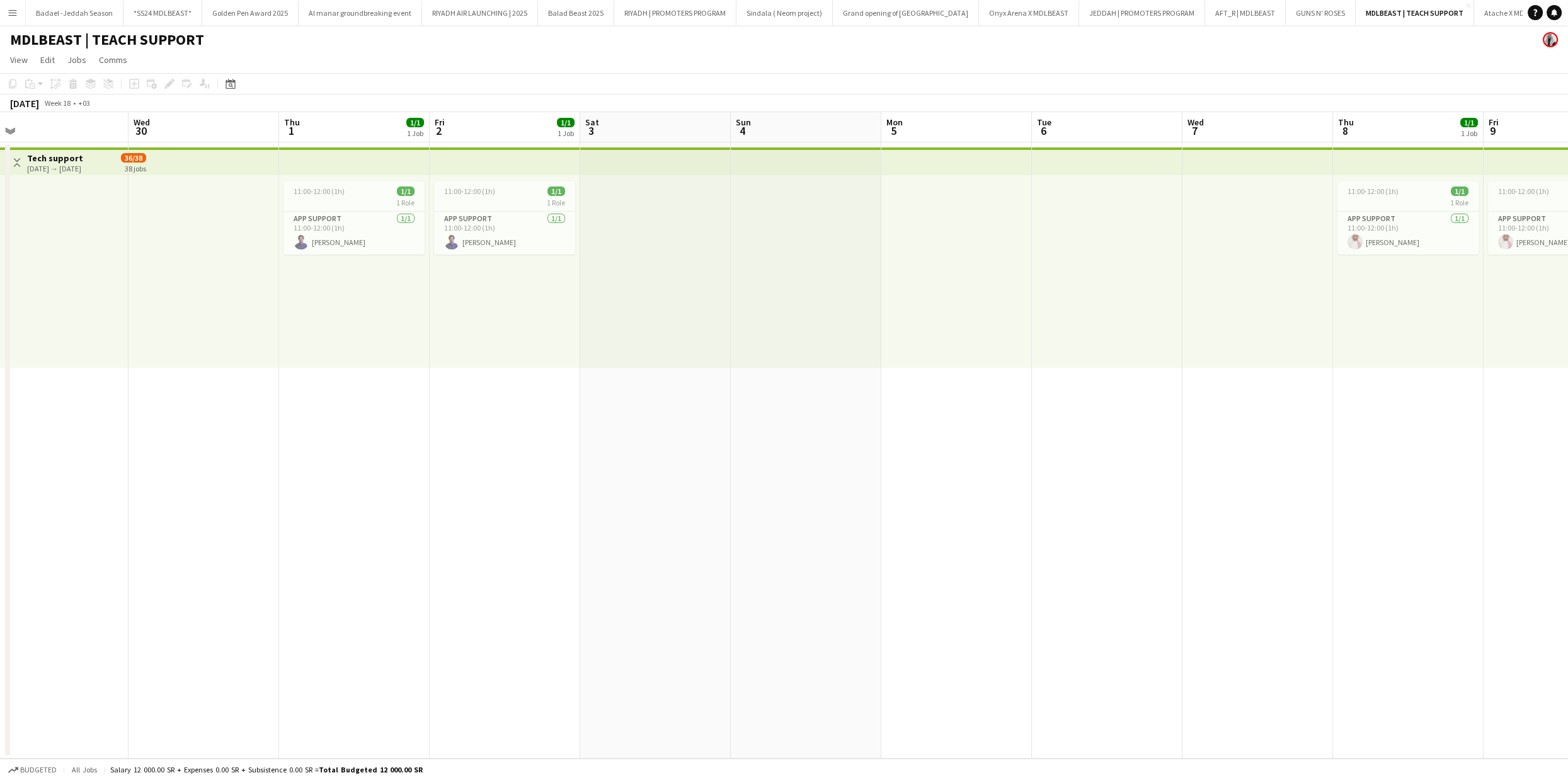
scroll to position [0, 475]
drag, startPoint x: 238, startPoint y: 296, endPoint x: 470, endPoint y: 332, distance: 234.8
click at [470, 332] on app-calendar-viewport "Sat 26 Sun 27 Mon 28 Tue 29 Wed 30 Thu 1 1/1 1 Job Fri 2 1/1 1 Job Sat 3 Sun 4 …" at bounding box center [784, 435] width 1568 height 646
click at [752, 779] on div "Budgeted All jobs Salary 12 000.00 SR + Expenses 0.00 SR + Subsistence 0.00 SR …" at bounding box center [784, 770] width 1568 height 22
click at [1376, 469] on app-date-cell "11:00-12:00 (1h) 1/1 1 Role App support [DATE] 11:00-12:00 (1h) [PERSON_NAME]" at bounding box center [1406, 450] width 150 height 616
